Goal: Task Accomplishment & Management: Use online tool/utility

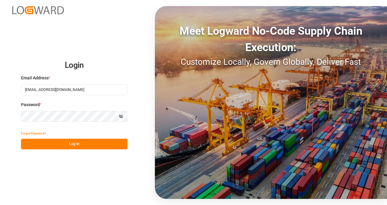
click at [86, 142] on button "Log In" at bounding box center [74, 144] width 107 height 11
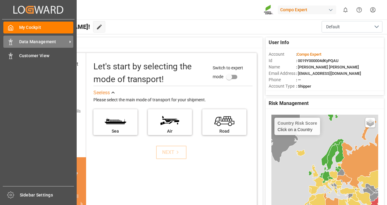
click at [14, 43] on div "Data Management Data Management" at bounding box center [38, 42] width 70 height 12
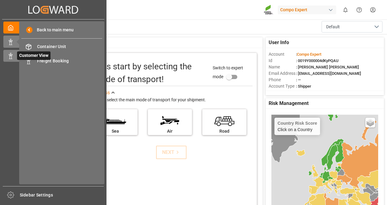
click at [12, 56] on icon at bounding box center [11, 56] width 6 height 6
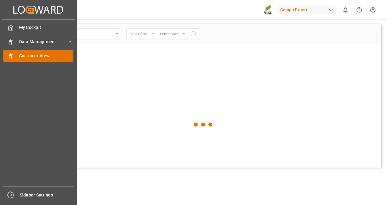
click at [45, 56] on span "Customer View" at bounding box center [46, 56] width 55 height 6
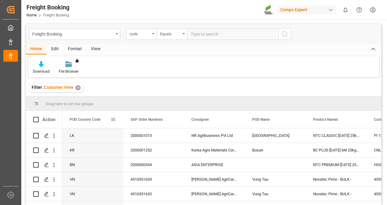
click at [113, 120] on span at bounding box center [113, 119] width 5 height 5
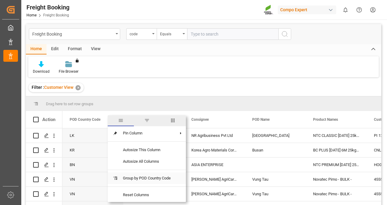
click at [141, 177] on span "Group by POD Country Code" at bounding box center [147, 179] width 58 height 12
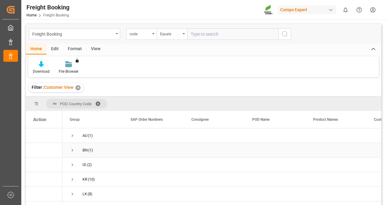
click at [72, 146] on span "Press SPACE to select this row." at bounding box center [72, 150] width 5 height 14
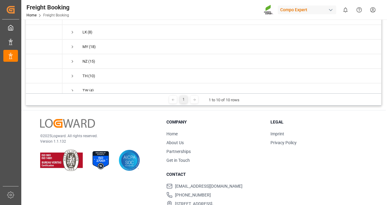
scroll to position [102, 0]
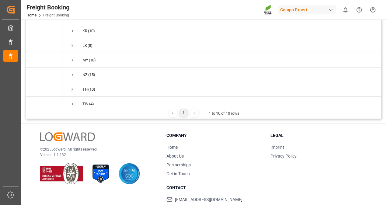
drag, startPoint x: 169, startPoint y: 105, endPoint x: 176, endPoint y: 107, distance: 6.9
click at [269, 105] on div at bounding box center [220, 106] width 317 height 2
drag, startPoint x: 228, startPoint y: 106, endPoint x: 258, endPoint y: 104, distance: 29.9
click at [258, 104] on div "POD Country Code Drag here to set column labels Action Group SAP Order Numbers" at bounding box center [204, 56] width 356 height 125
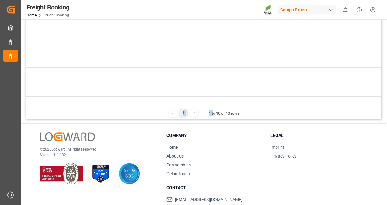
scroll to position [0, 301]
click at [238, 79] on div "Press SPACE to select this row." at bounding box center [218, 75] width 61 height 14
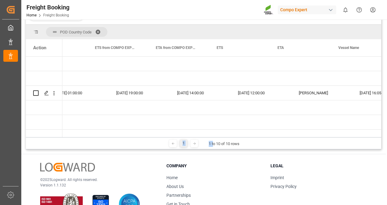
scroll to position [0, 0]
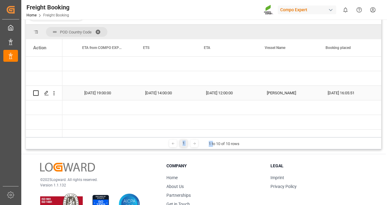
click at [279, 93] on div "[PERSON_NAME]" at bounding box center [290, 93] width 61 height 14
